Goal: Transaction & Acquisition: Subscribe to service/newsletter

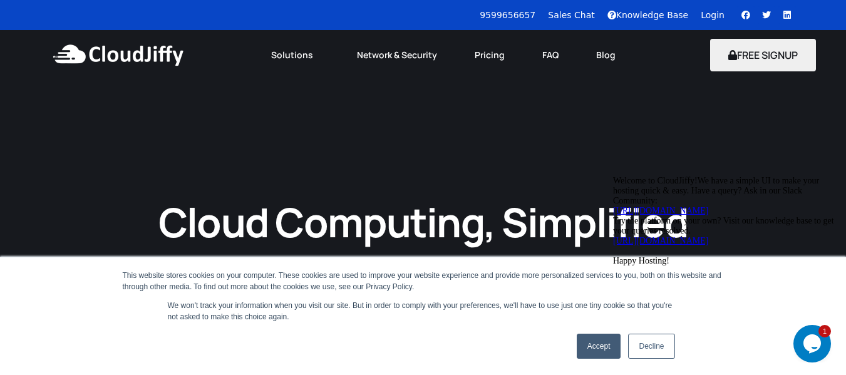
click at [617, 347] on link "Accept" at bounding box center [598, 346] width 44 height 25
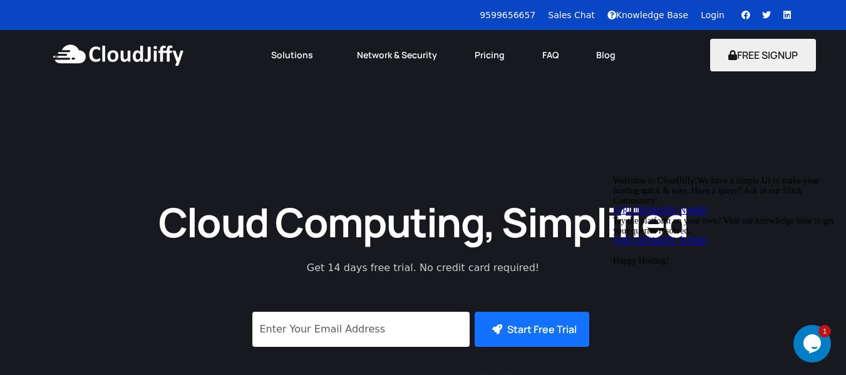
click at [601, 344] on div "Start Free Trial" at bounding box center [423, 334] width 357 height 45
click at [809, 339] on icon "Chat widget" at bounding box center [812, 343] width 18 height 19
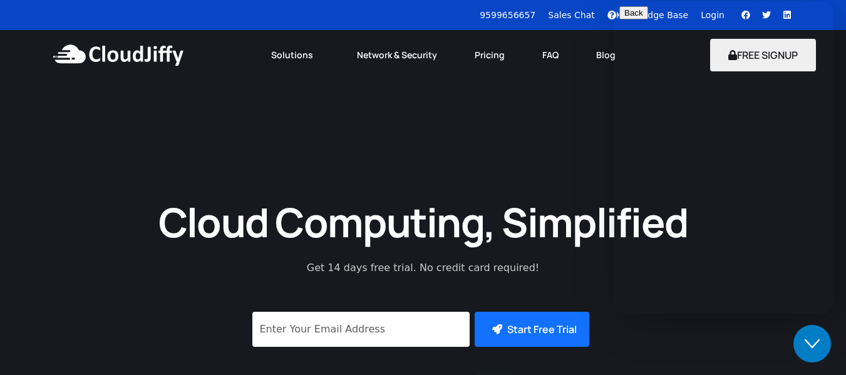
click at [808, 346] on icon "Close Chat This icon closes the chat window." at bounding box center [811, 343] width 15 height 15
click at [496, 59] on link "Pricing" at bounding box center [490, 55] width 68 height 28
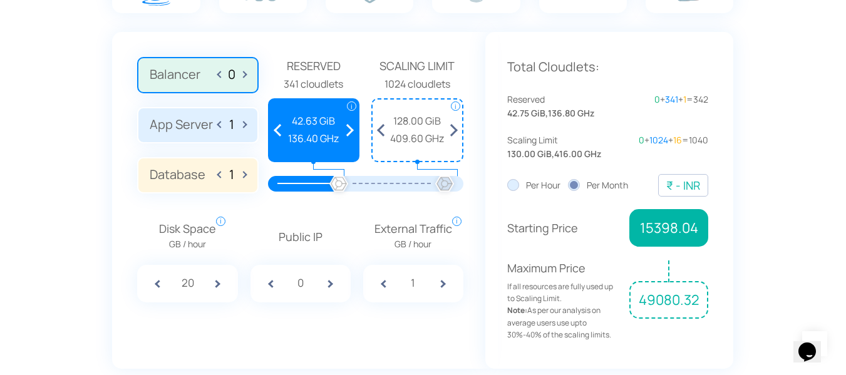
scroll to position [884, 0]
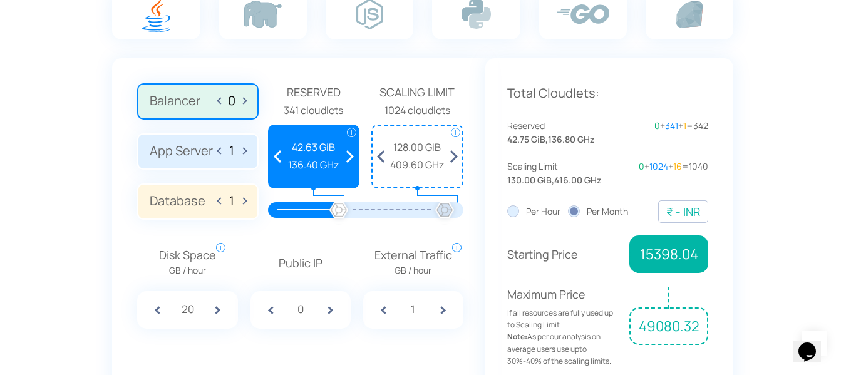
click at [203, 143] on label "App Server 1" at bounding box center [197, 151] width 121 height 36
click at [0, 0] on input "App Server 1" at bounding box center [0, 0] width 0 height 0
